Goal: Browse casually: Explore the website without a specific task or goal

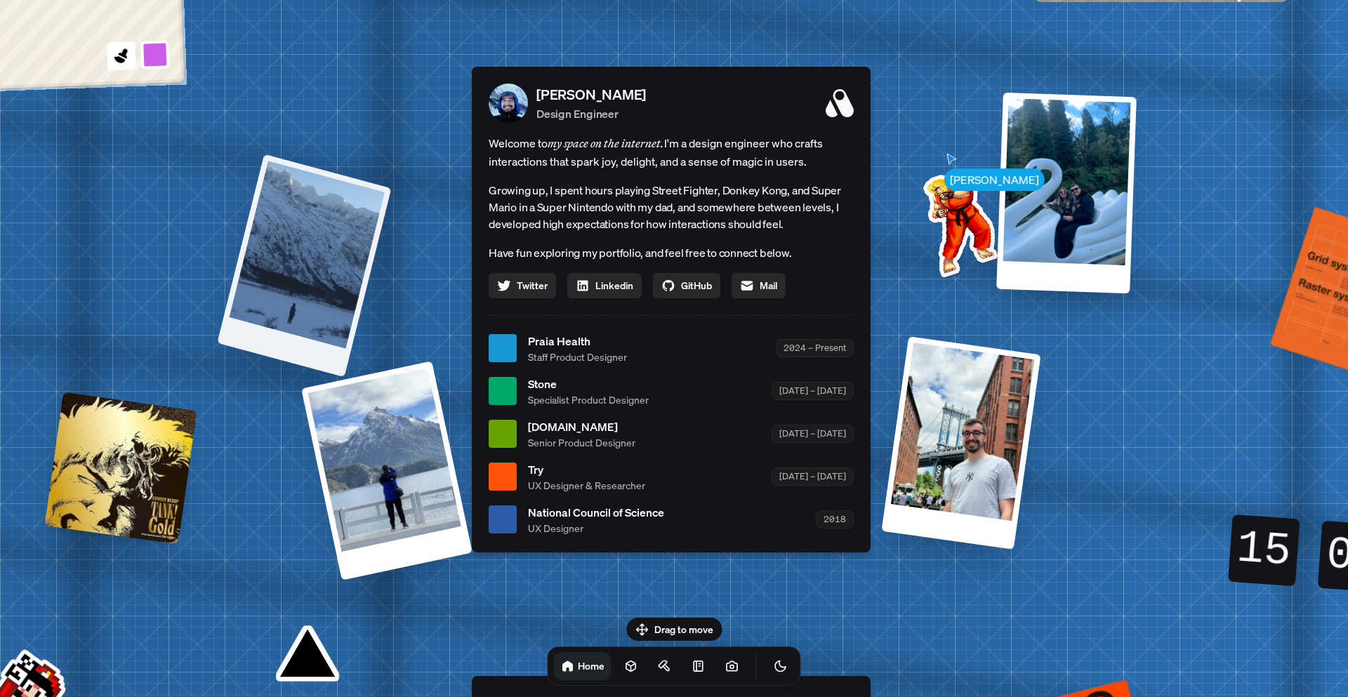
drag, startPoint x: 345, startPoint y: 153, endPoint x: 376, endPoint y: 199, distance: 55.7
click at [376, 199] on div at bounding box center [304, 265] width 174 height 223
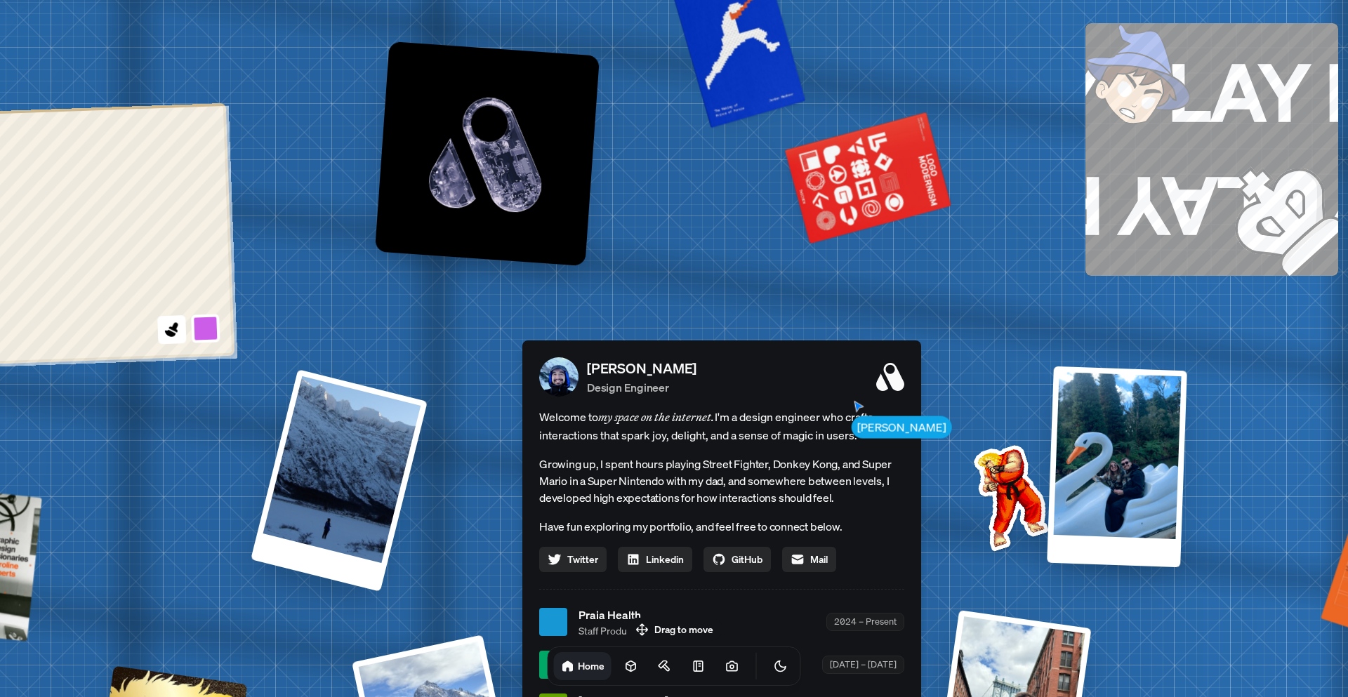
drag, startPoint x: 396, startPoint y: 194, endPoint x: 458, endPoint y: 469, distance: 281.5
click at [437, 508] on div "[PERSON_NAME] [PERSON_NAME] Design Engineer Welcome to my space on the internet…" at bounding box center [724, 622] width 2101 height 1839
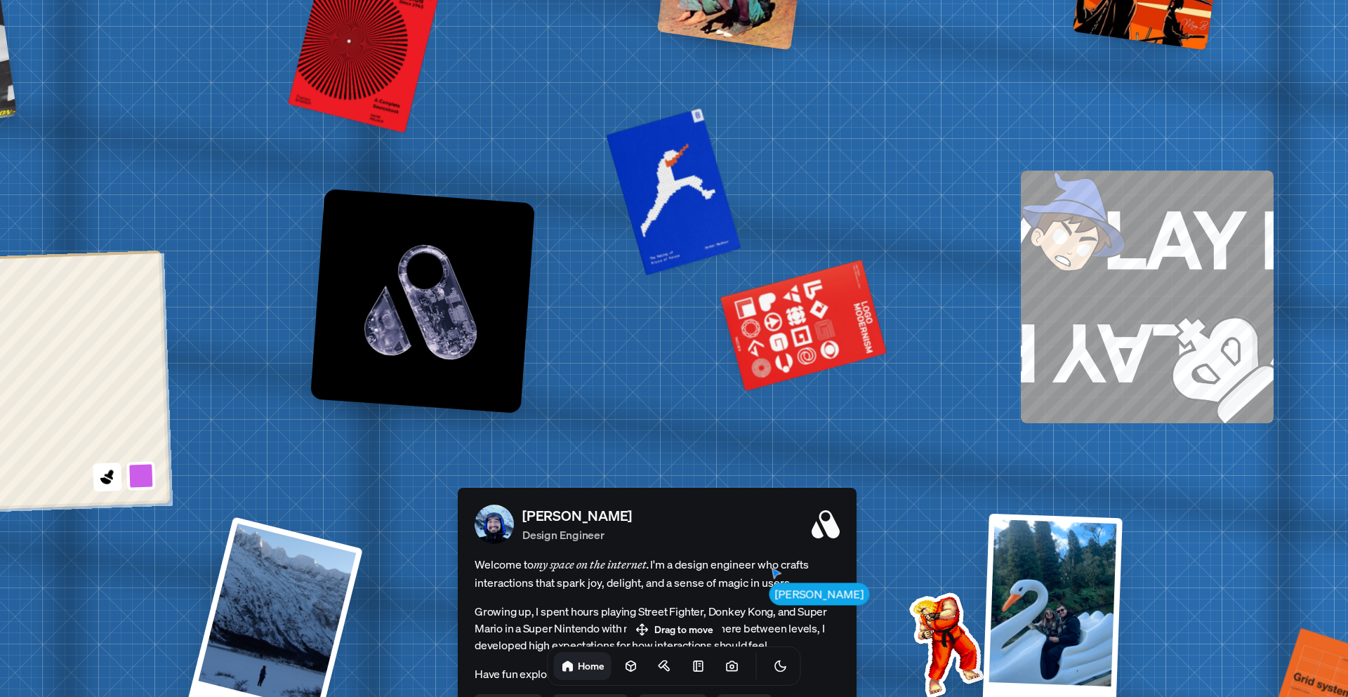
drag, startPoint x: 678, startPoint y: 260, endPoint x: 515, endPoint y: 468, distance: 264.6
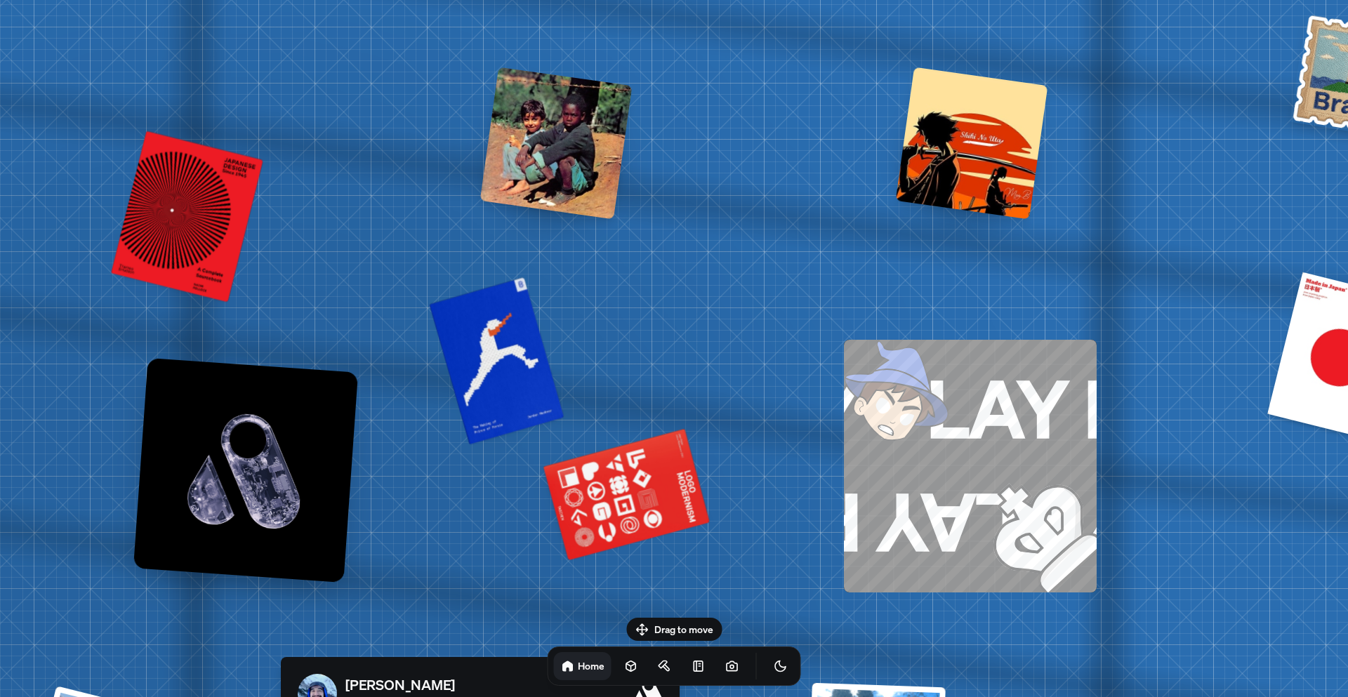
drag, startPoint x: 699, startPoint y: 298, endPoint x: 471, endPoint y: 439, distance: 268.1
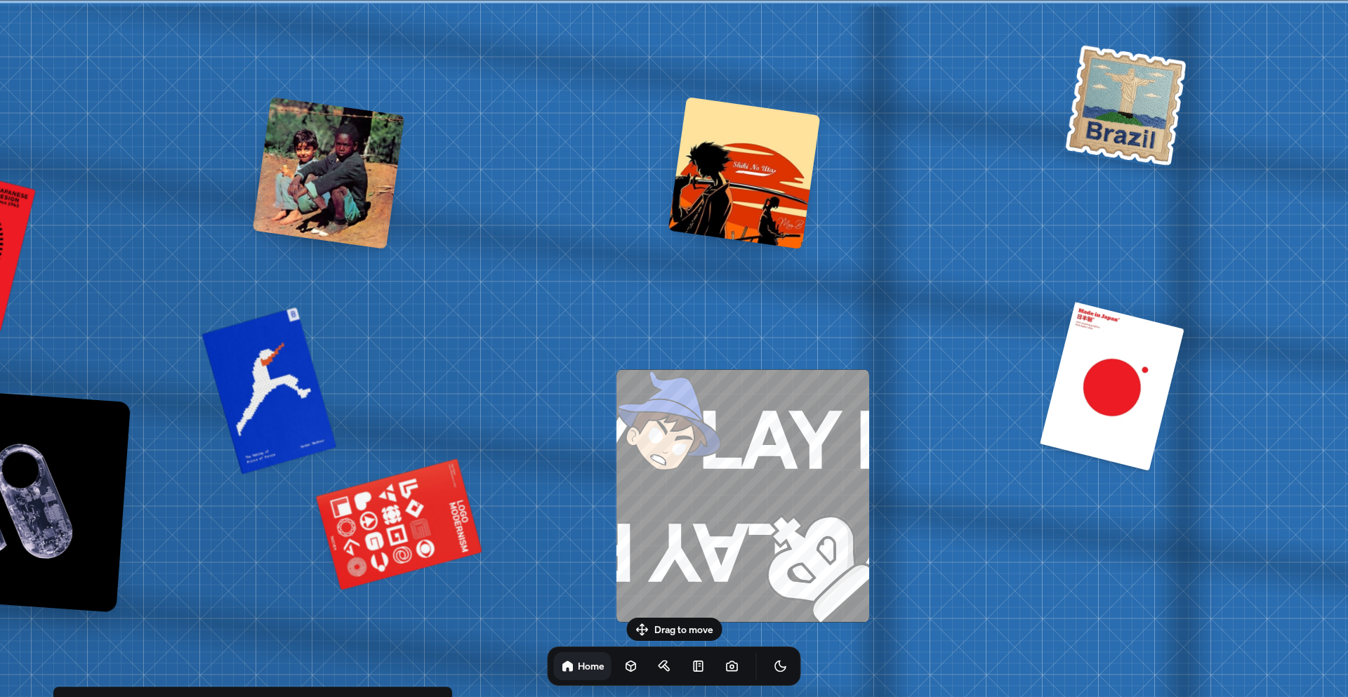
drag, startPoint x: 544, startPoint y: 329, endPoint x: 1045, endPoint y: 125, distance: 541.3
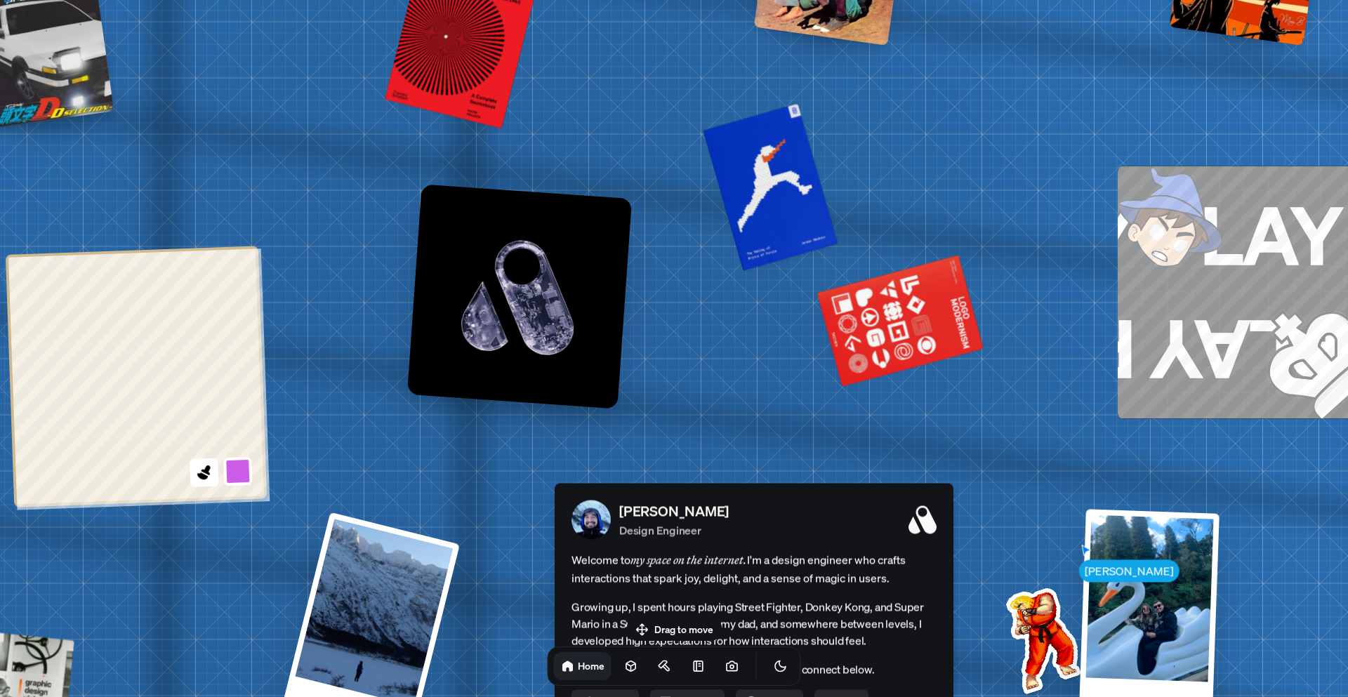
drag, startPoint x: 711, startPoint y: 290, endPoint x: 1007, endPoint y: 65, distance: 371.7
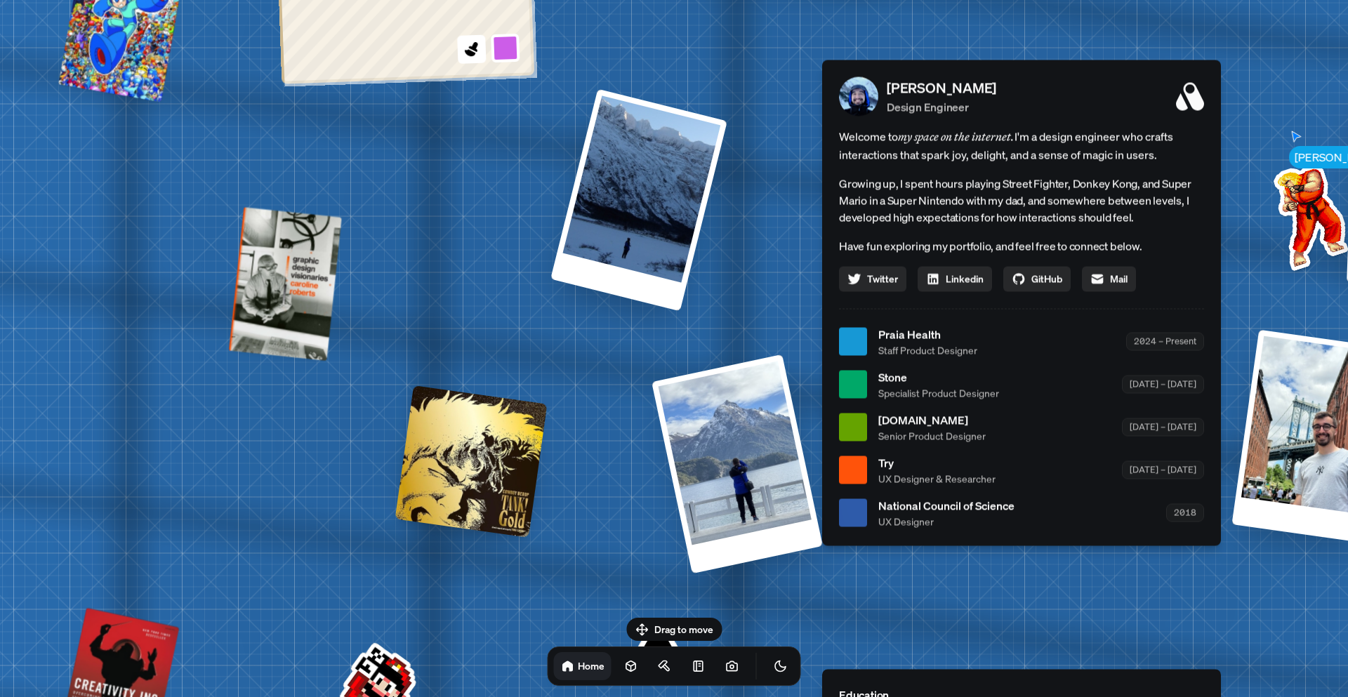
drag, startPoint x: 779, startPoint y: 313, endPoint x: 743, endPoint y: 89, distance: 226.8
click at [743, 89] on div "[PERSON_NAME] [PERSON_NAME] Design Engineer Welcome to my space on the internet…" at bounding box center [1024, 341] width 2101 height 1839
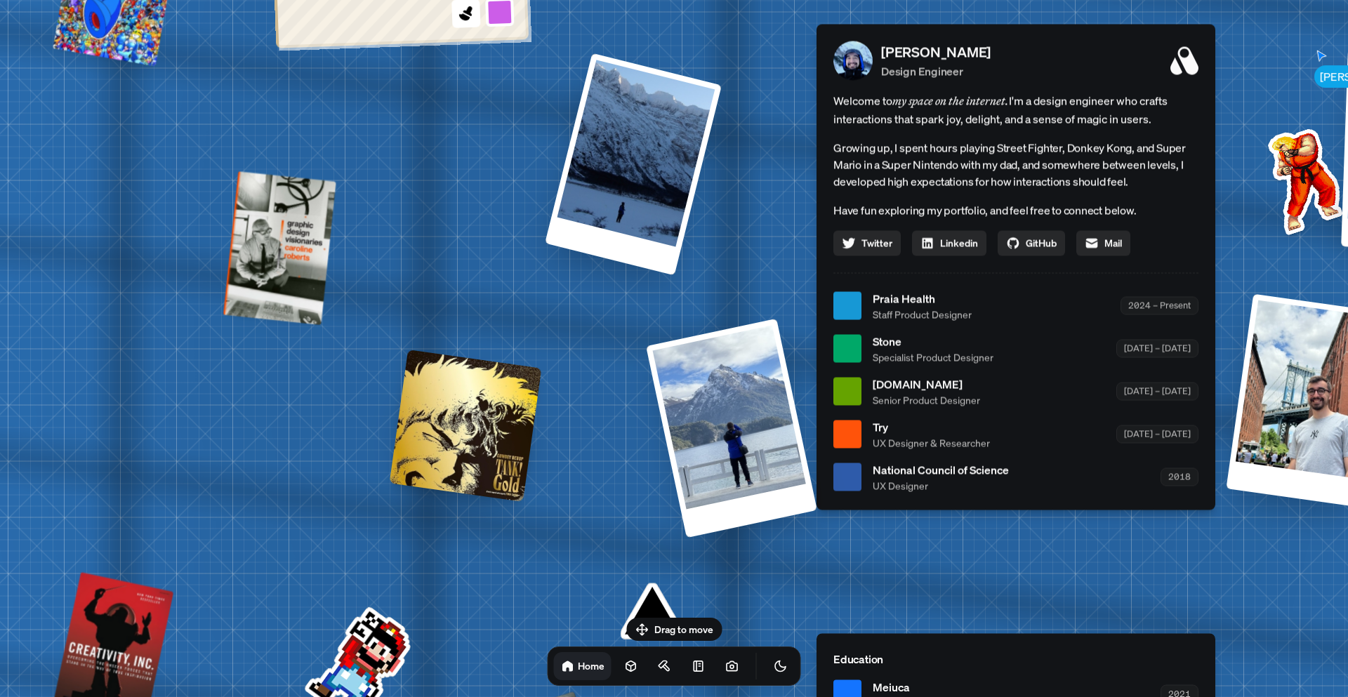
drag, startPoint x: 770, startPoint y: 282, endPoint x: 919, endPoint y: 20, distance: 301.2
click at [919, 20] on div "[PERSON_NAME] [PERSON_NAME] Design Engineer Welcome to my space on the internet…" at bounding box center [1018, 305] width 2101 height 1839
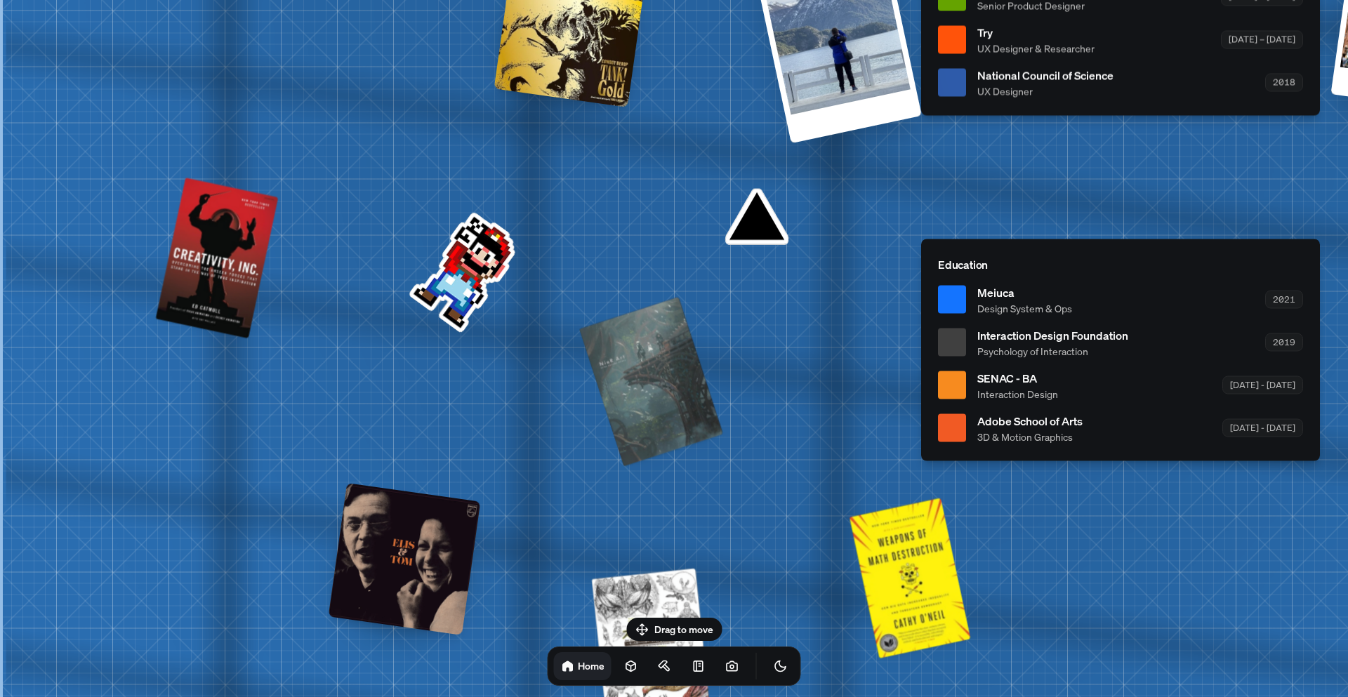
drag, startPoint x: 918, startPoint y: 260, endPoint x: 941, endPoint y: 238, distance: 31.3
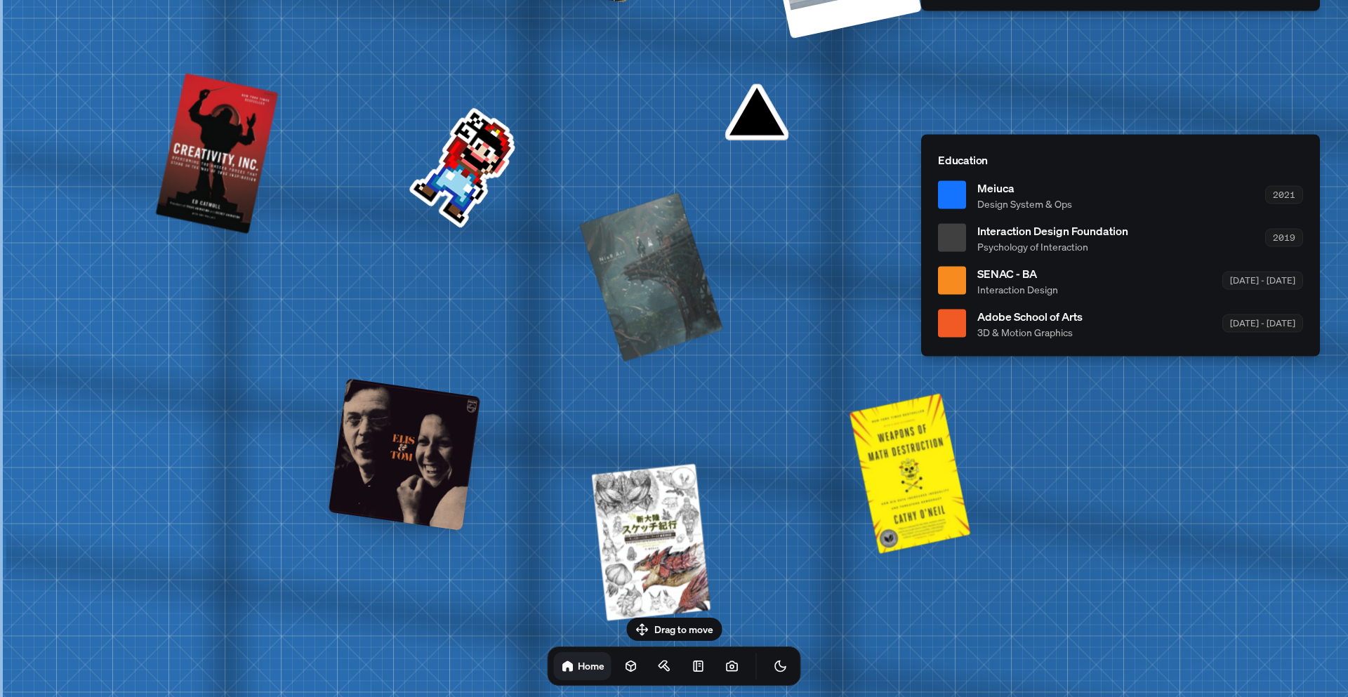
drag, startPoint x: 824, startPoint y: 384, endPoint x: 868, endPoint y: 279, distance: 113.8
click at [376, 462] on div at bounding box center [405, 454] width 152 height 152
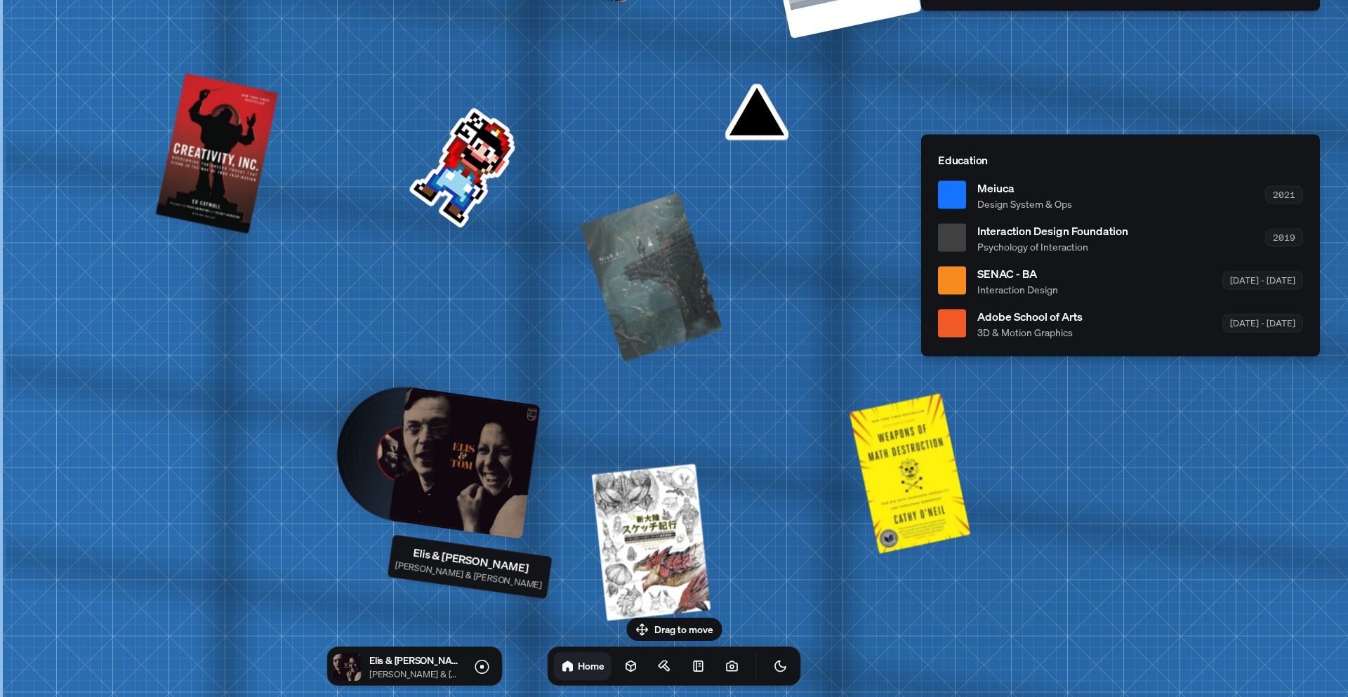
click at [411, 466] on div at bounding box center [464, 463] width 152 height 152
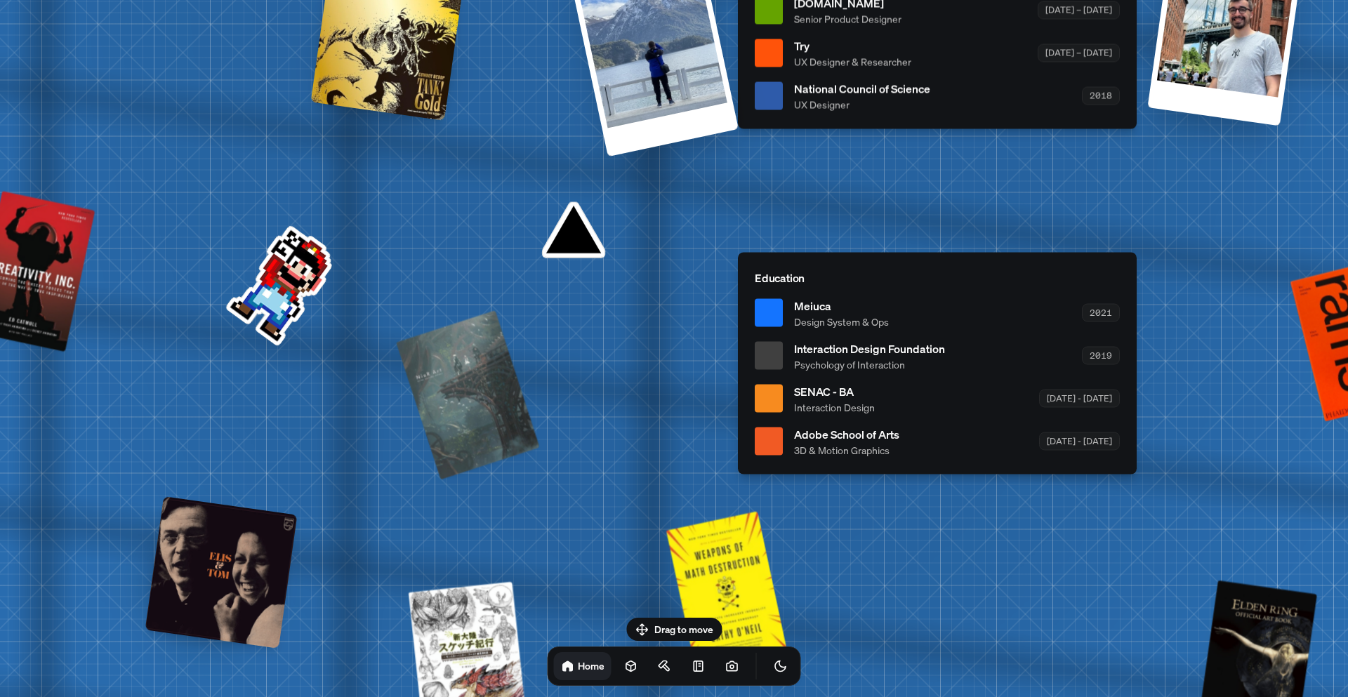
drag, startPoint x: 770, startPoint y: 384, endPoint x: 399, endPoint y: 557, distance: 409.6
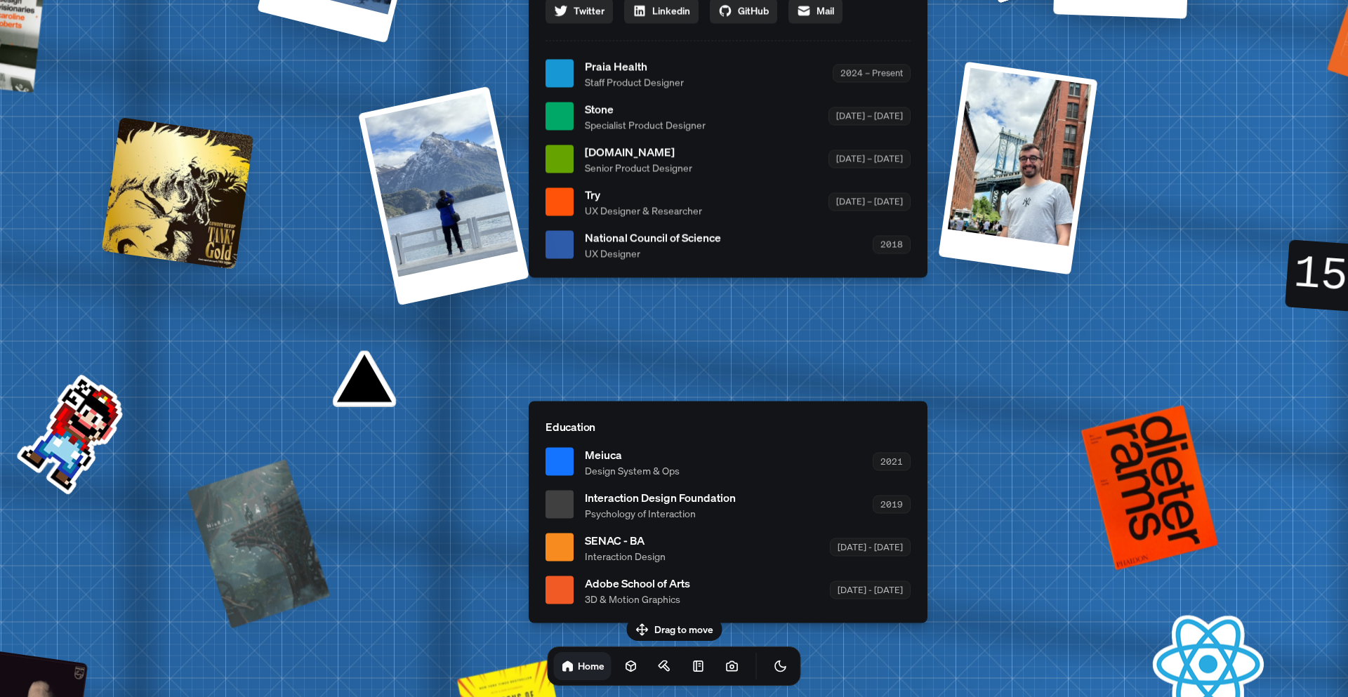
drag, startPoint x: 513, startPoint y: 339, endPoint x: 489, endPoint y: 428, distance: 91.8
click at [489, 428] on div "[PERSON_NAME] [PERSON_NAME] Design Engineer Welcome to my space on the internet…" at bounding box center [731, 73] width 2101 height 1839
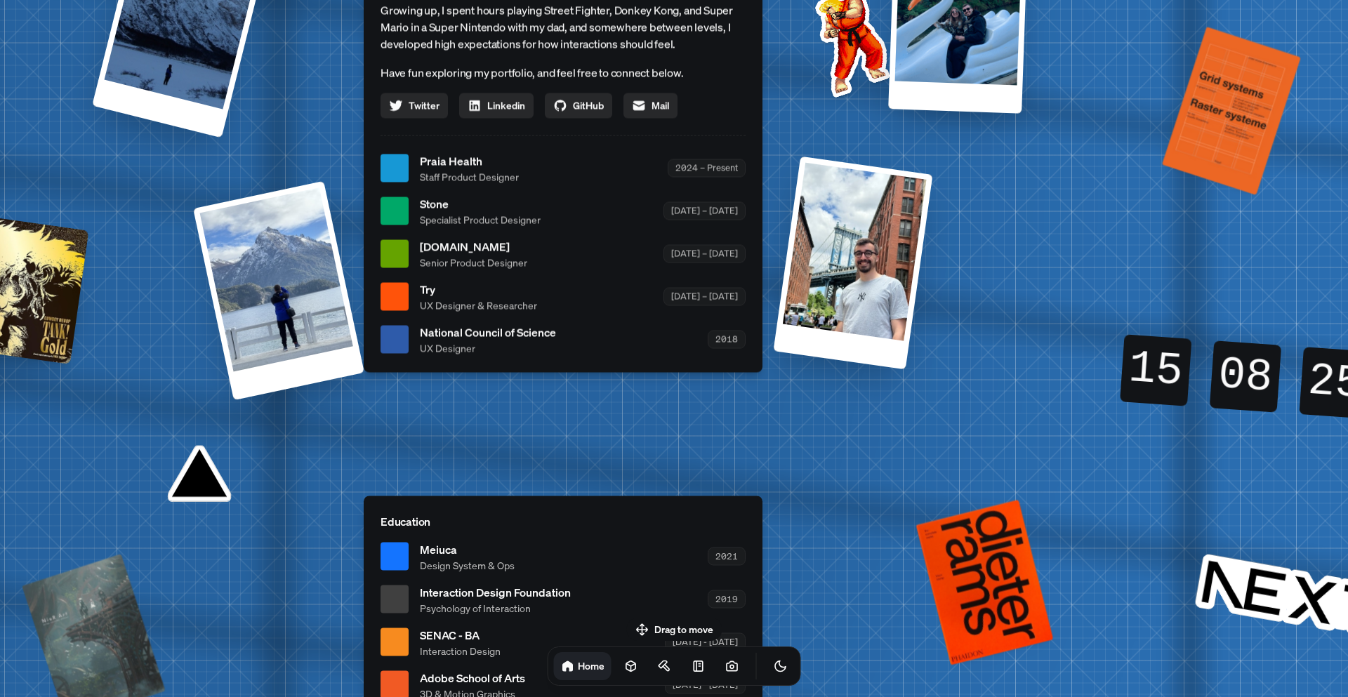
drag, startPoint x: 1168, startPoint y: 144, endPoint x: 1004, endPoint y: 237, distance: 188.0
click at [1004, 237] on div "[PERSON_NAME] [PERSON_NAME] Design Engineer Welcome to my space on the internet…" at bounding box center [566, 168] width 2101 height 1839
